Goal: Task Accomplishment & Management: Use online tool/utility

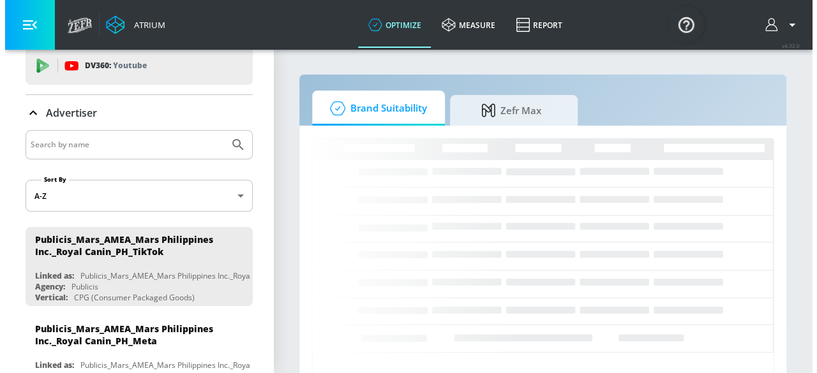
scroll to position [47, 0]
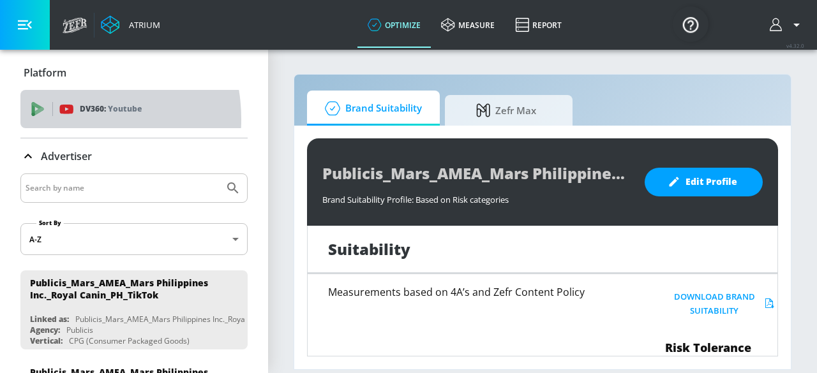
click at [57, 119] on div "DV360: Youtube" at bounding box center [133, 109] width 227 height 38
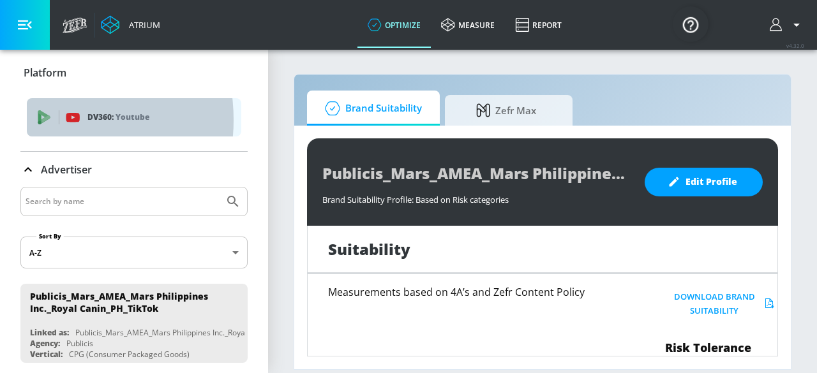
click at [38, 120] on icon "list of platforms" at bounding box center [44, 117] width 14 height 14
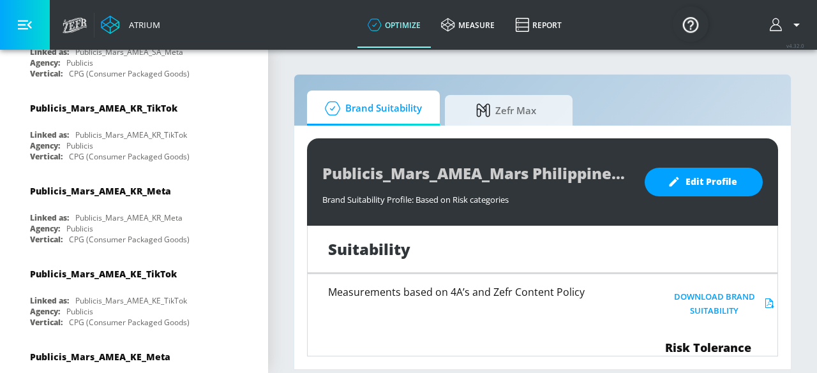
scroll to position [856, 0]
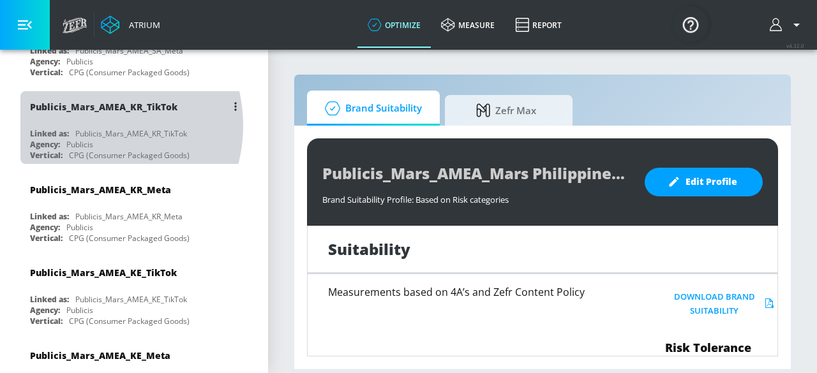
click at [87, 109] on div "Publicis_Mars_AMEA_KR_TikTok Linked as: Publicis_Mars_AMEA_KR_TikTok Agency: Pu…" at bounding box center [133, 127] width 227 height 73
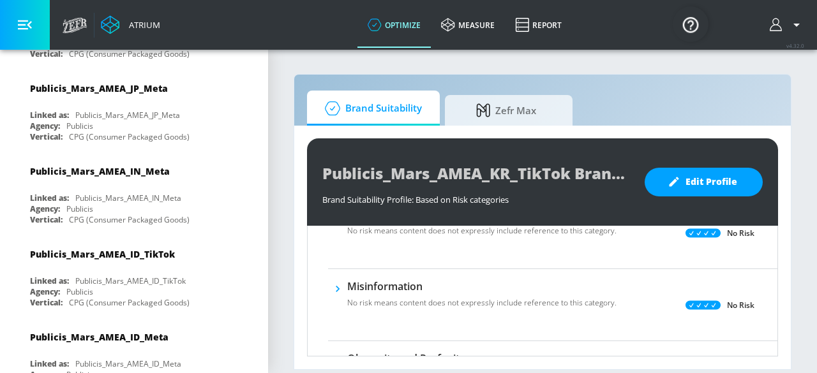
scroll to position [2838, 0]
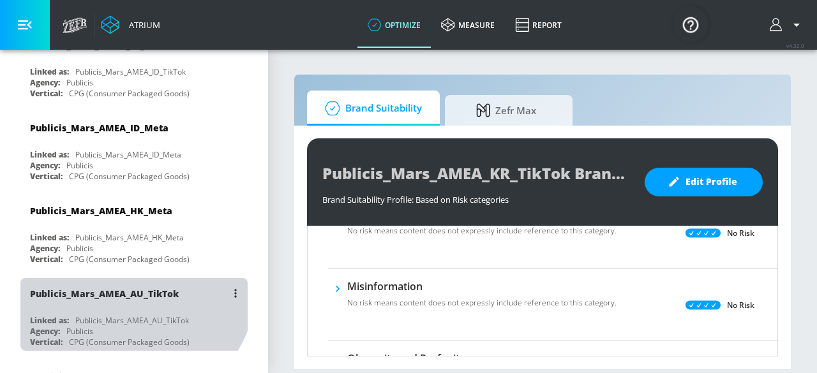
click at [129, 278] on div "Publicis_Mars_AMEA_AU_TikTok" at bounding box center [137, 293] width 214 height 31
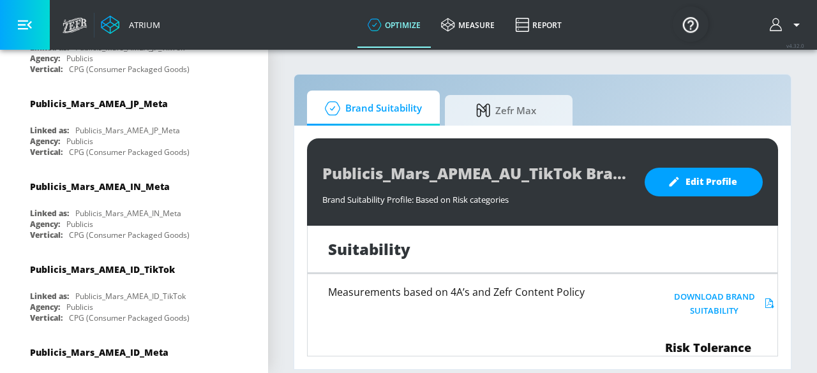
scroll to position [2696, 0]
click at [121, 264] on div "Publicis_Mars_AMEA_ID_TikTok" at bounding box center [102, 270] width 145 height 12
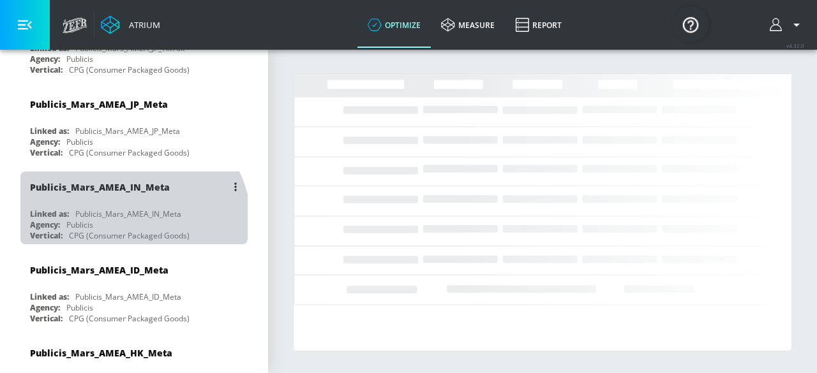
click at [130, 220] on div "Agency: Publicis" at bounding box center [137, 225] width 214 height 11
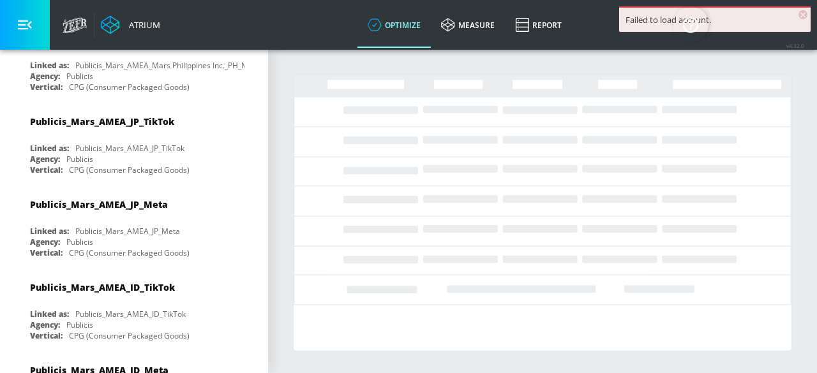
scroll to position [2578, 0]
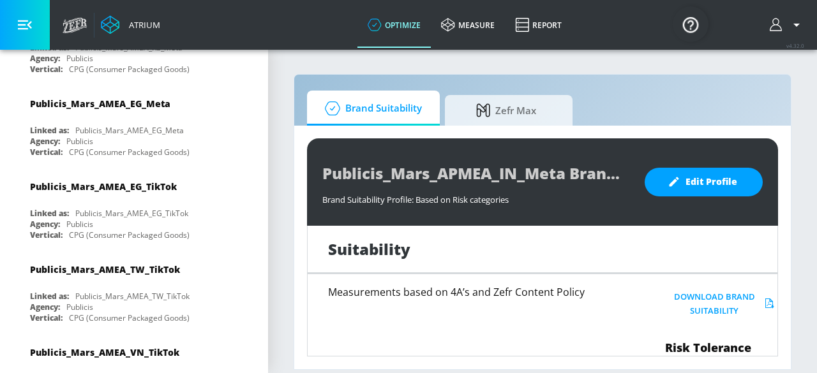
scroll to position [1273, 0]
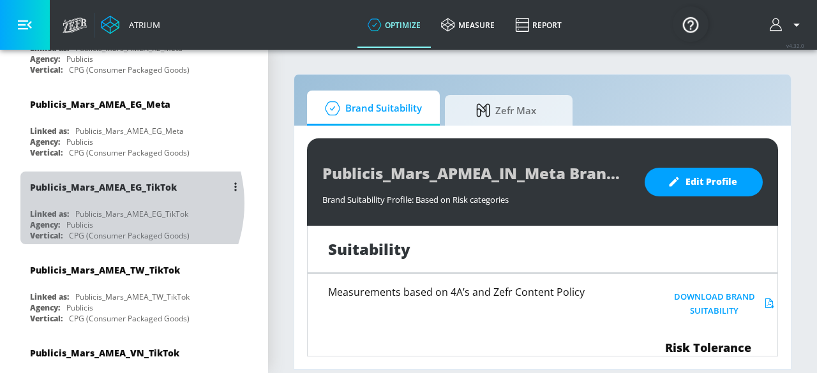
click at [107, 175] on div "Publicis_Mars_AMEA_EG_TikTok Linked as: Publicis_Mars_AMEA_EG_TikTok Agency: Pu…" at bounding box center [133, 208] width 227 height 73
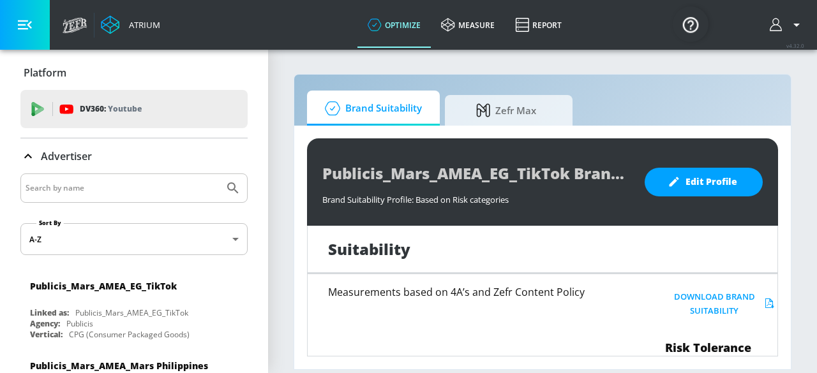
click at [149, 185] on input "Search by name" at bounding box center [122, 188] width 193 height 17
click at [219, 188] on button "Submit Search" at bounding box center [233, 188] width 28 height 28
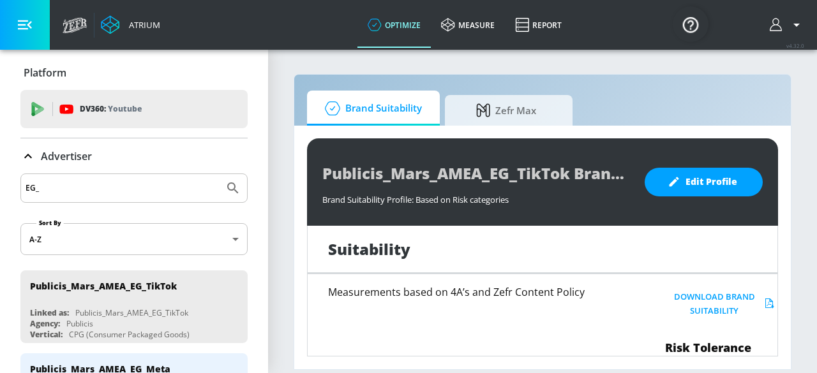
click at [109, 184] on input "EG_" at bounding box center [122, 188] width 193 height 17
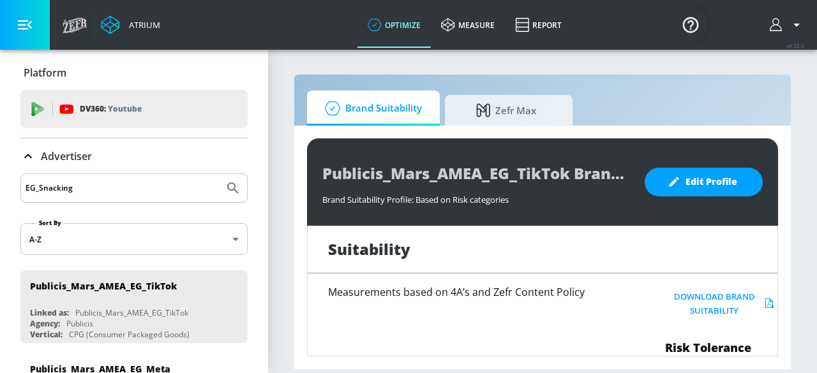
type input "EG_Snacking"
click at [219, 174] on button "Submit Search" at bounding box center [233, 188] width 28 height 28
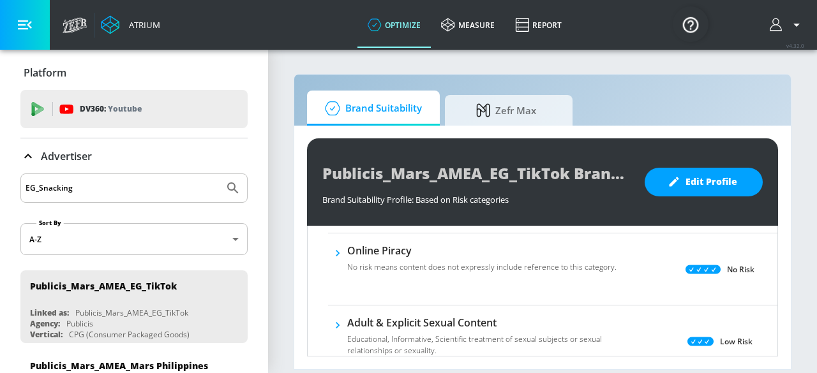
scroll to position [785, 0]
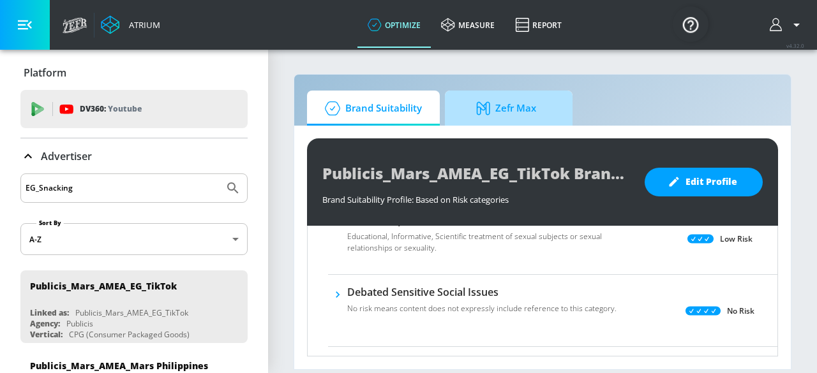
click at [514, 107] on span "Zefr Max" at bounding box center [506, 108] width 97 height 31
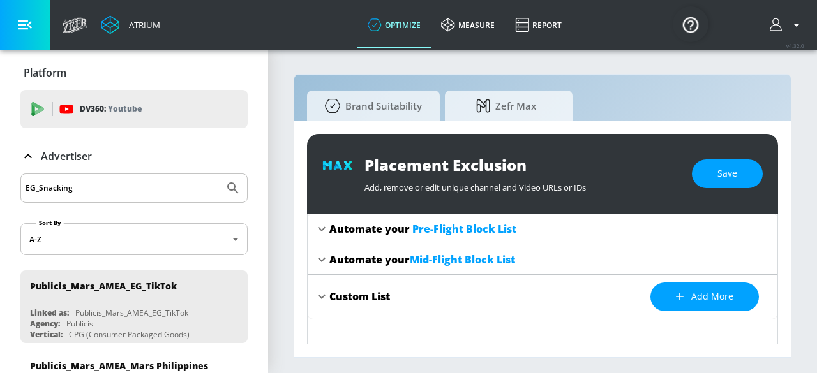
click at [147, 17] on link "Atrium" at bounding box center [130, 24] width 59 height 19
